Goal: Task Accomplishment & Management: Use online tool/utility

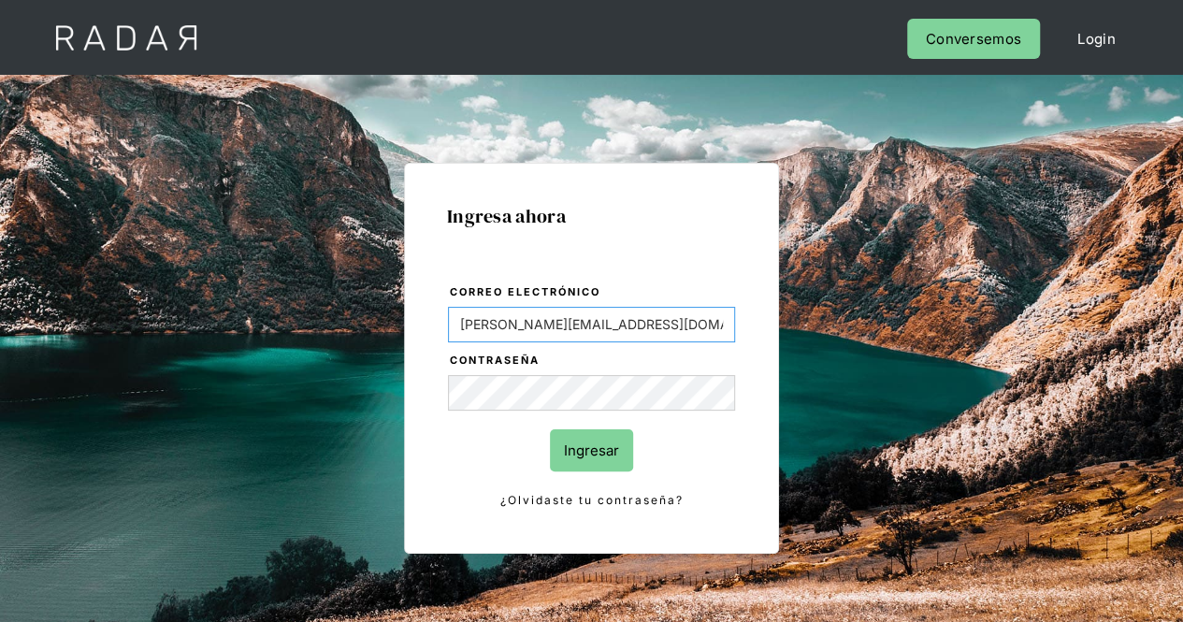
drag, startPoint x: 639, startPoint y: 330, endPoint x: 314, endPoint y: 326, distance: 324.4
click at [314, 326] on div "Ingresa ahora Correo electrónico [PERSON_NAME][EMAIL_ADDRESS][DOMAIN_NAME] Cont…" at bounding box center [591, 421] width 879 height 581
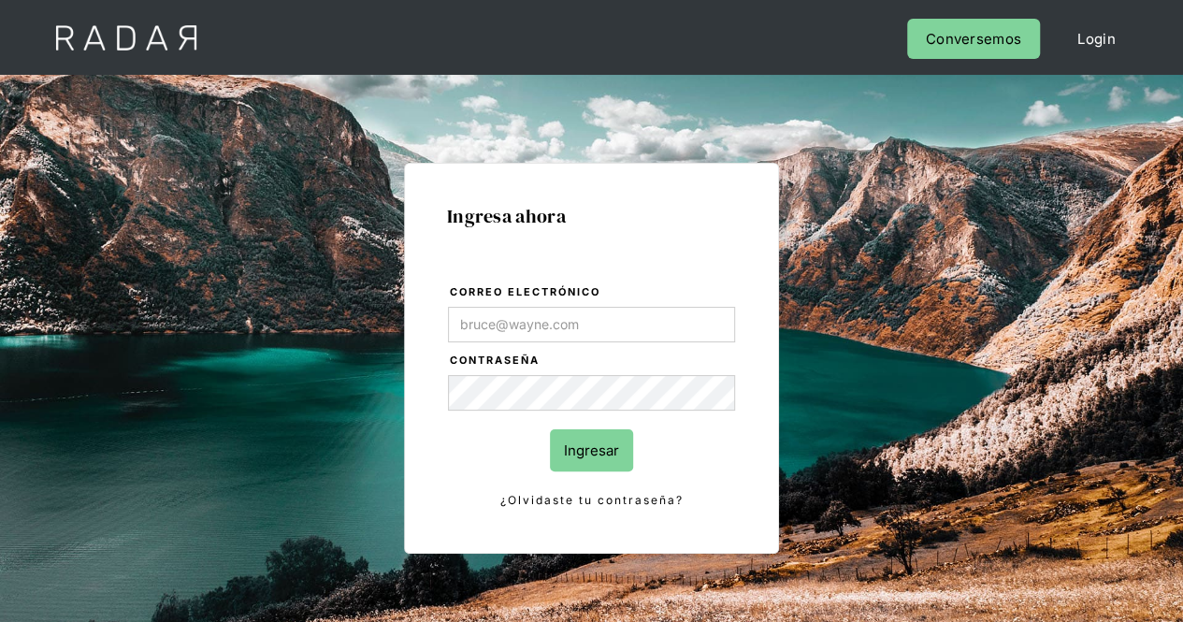
click at [781, 395] on div "Ingresa ahora Correo electrónico Contraseña Ingresar ¿Olvidaste tu contraseña? …" at bounding box center [591, 421] width 879 height 581
click at [364, 376] on div "Ingresa ahora Correo electrónico Contraseña Ingresar ¿Olvidaste tu contraseña? …" at bounding box center [591, 421] width 879 height 581
type input "[PERSON_NAME][EMAIL_ADDRESS][PERSON_NAME][DOMAIN_NAME]"
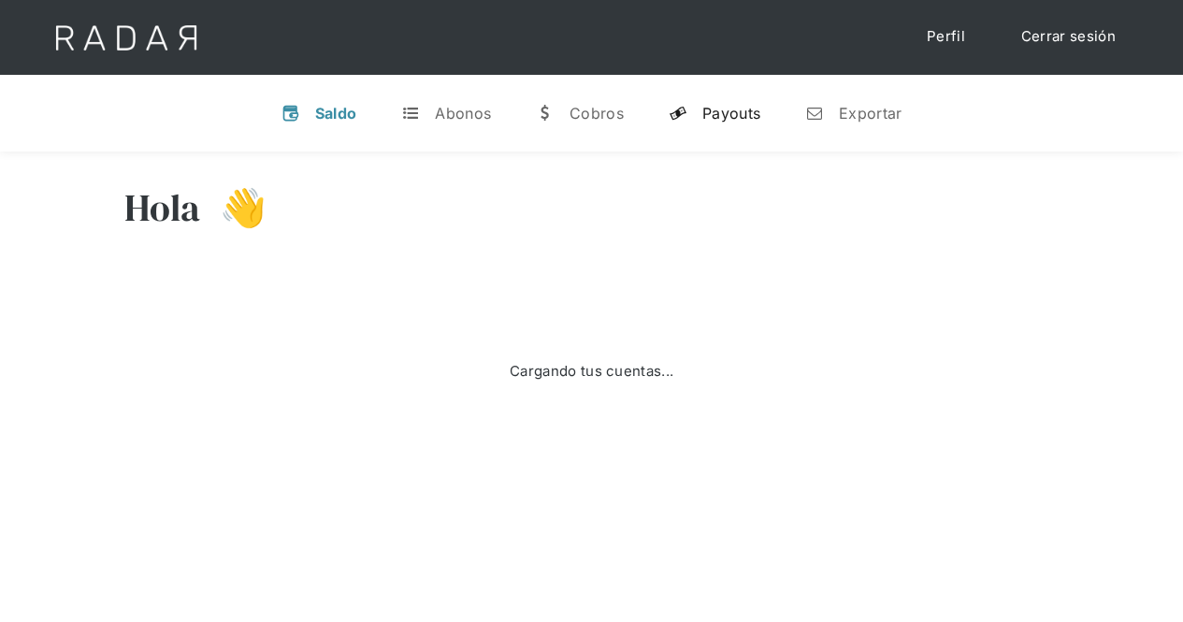
click at [722, 105] on div "Payouts" at bounding box center [731, 113] width 58 height 19
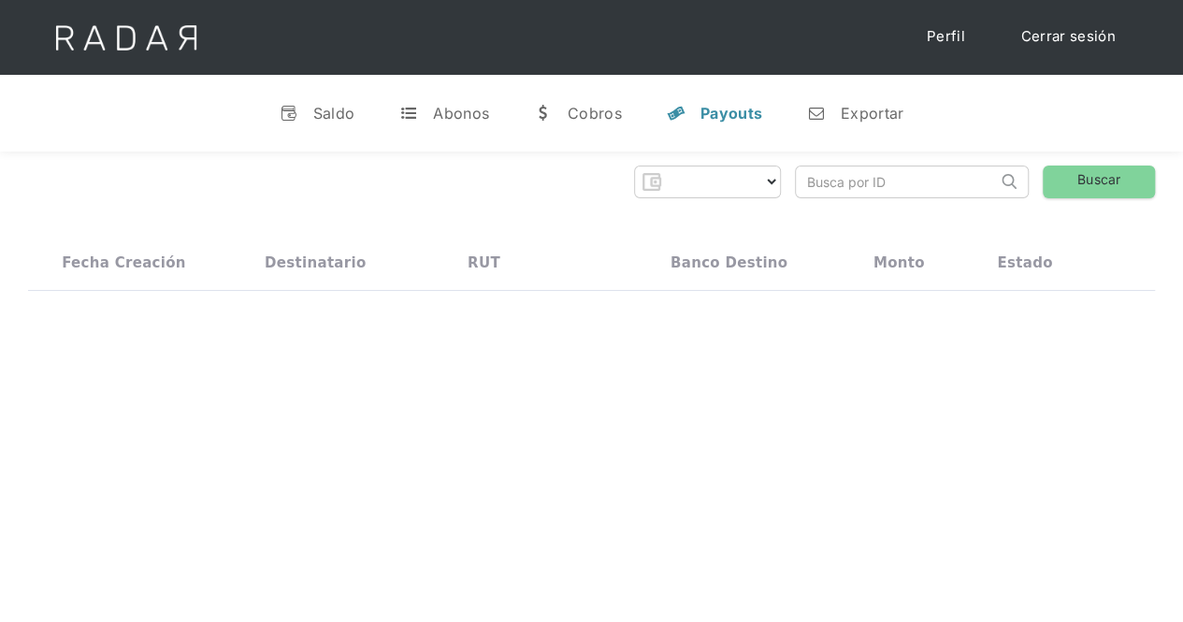
select select "prontopaga"
click at [869, 105] on div "Exportar" at bounding box center [871, 113] width 63 height 19
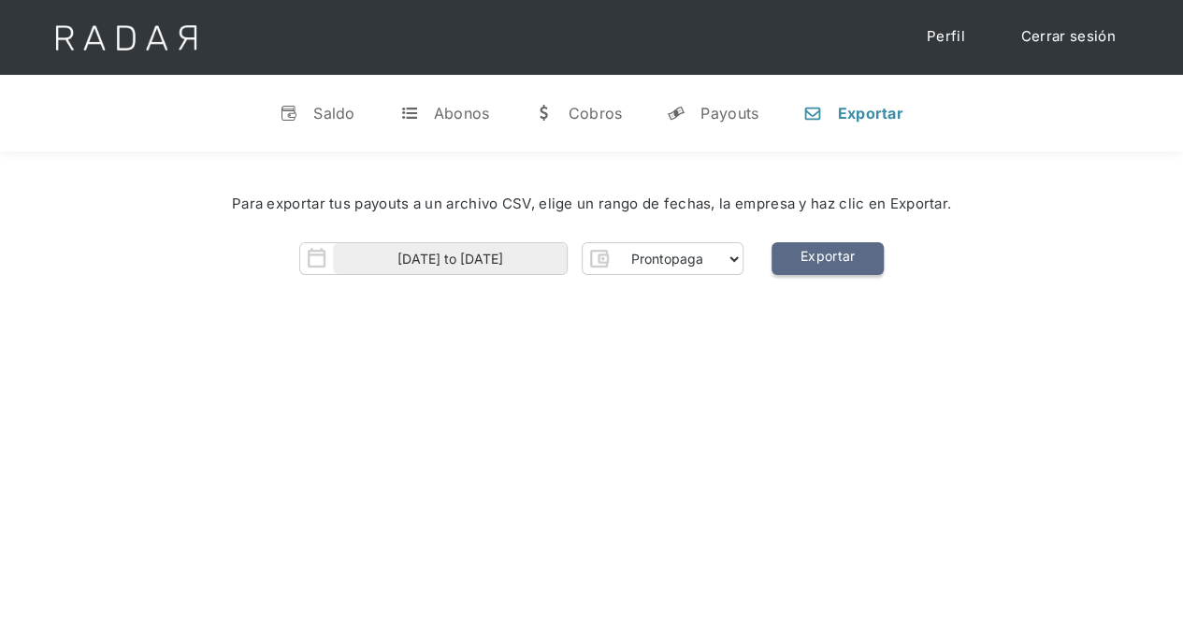
click at [821, 264] on link "Exportar" at bounding box center [827, 258] width 112 height 33
click at [1059, 35] on link "Cerrar sesión" at bounding box center [1068, 37] width 132 height 36
